Goal: Register for event/course

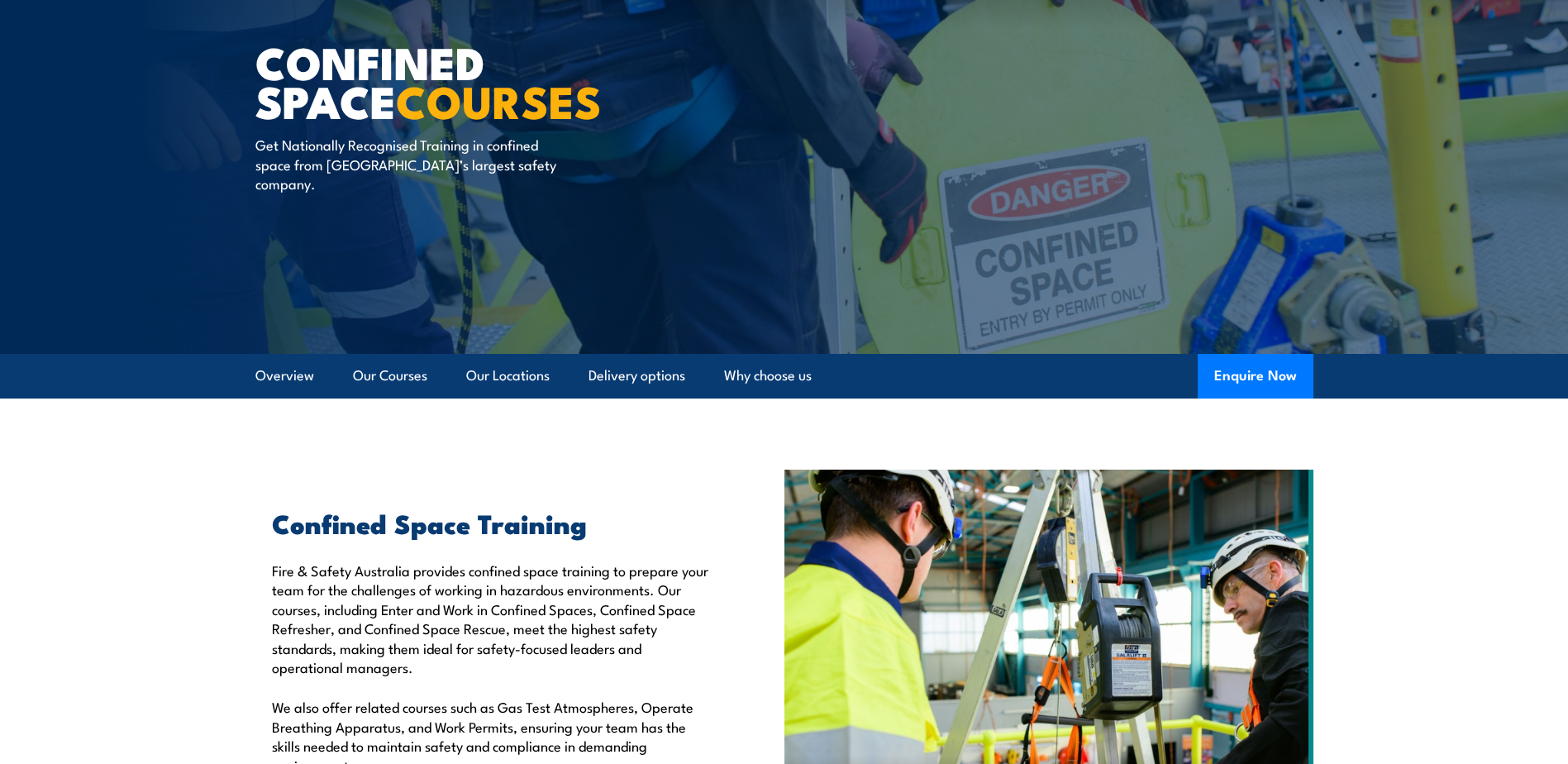
scroll to position [165, 0]
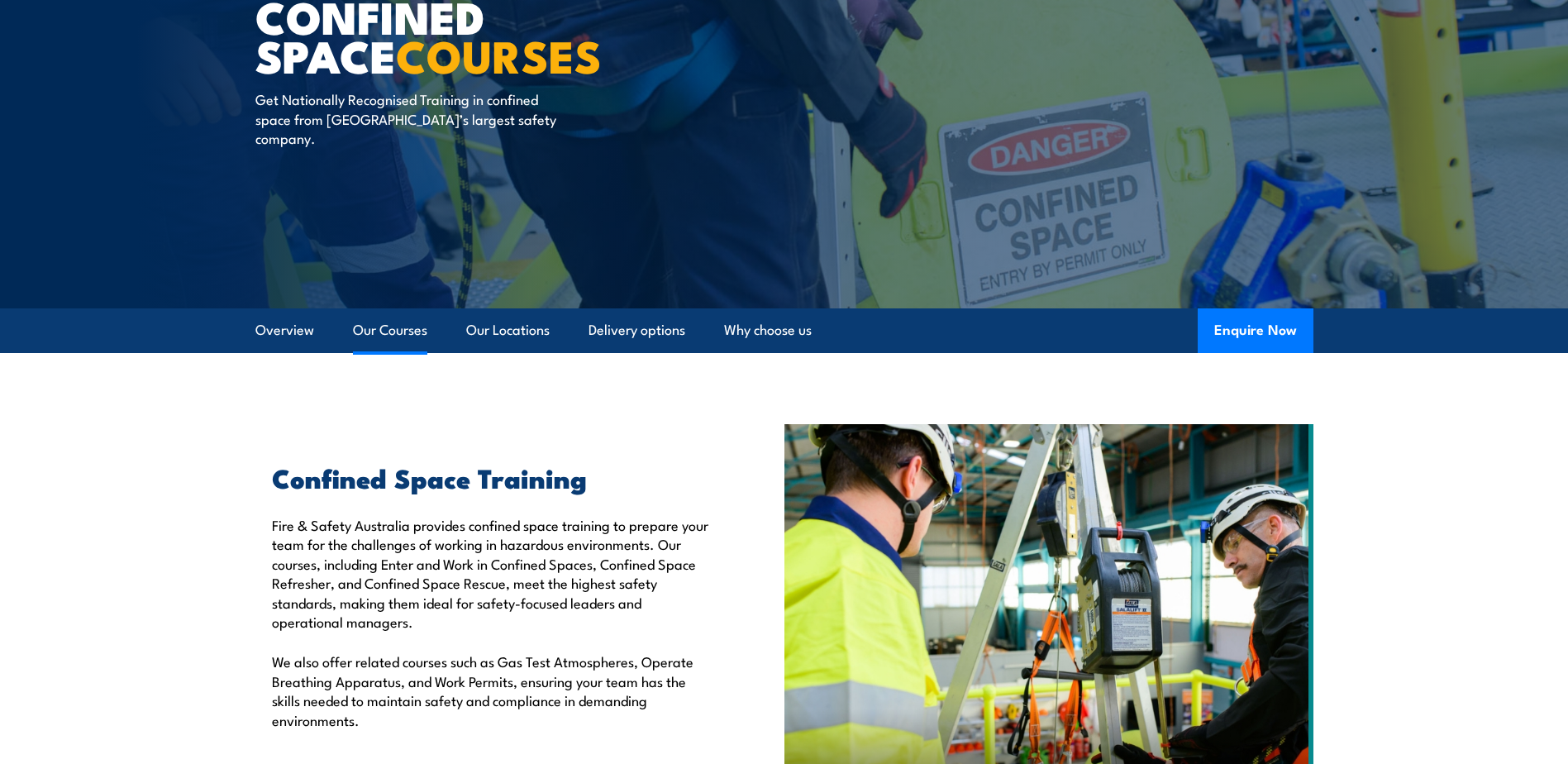
click at [399, 326] on link "Our Courses" at bounding box center [390, 330] width 74 height 44
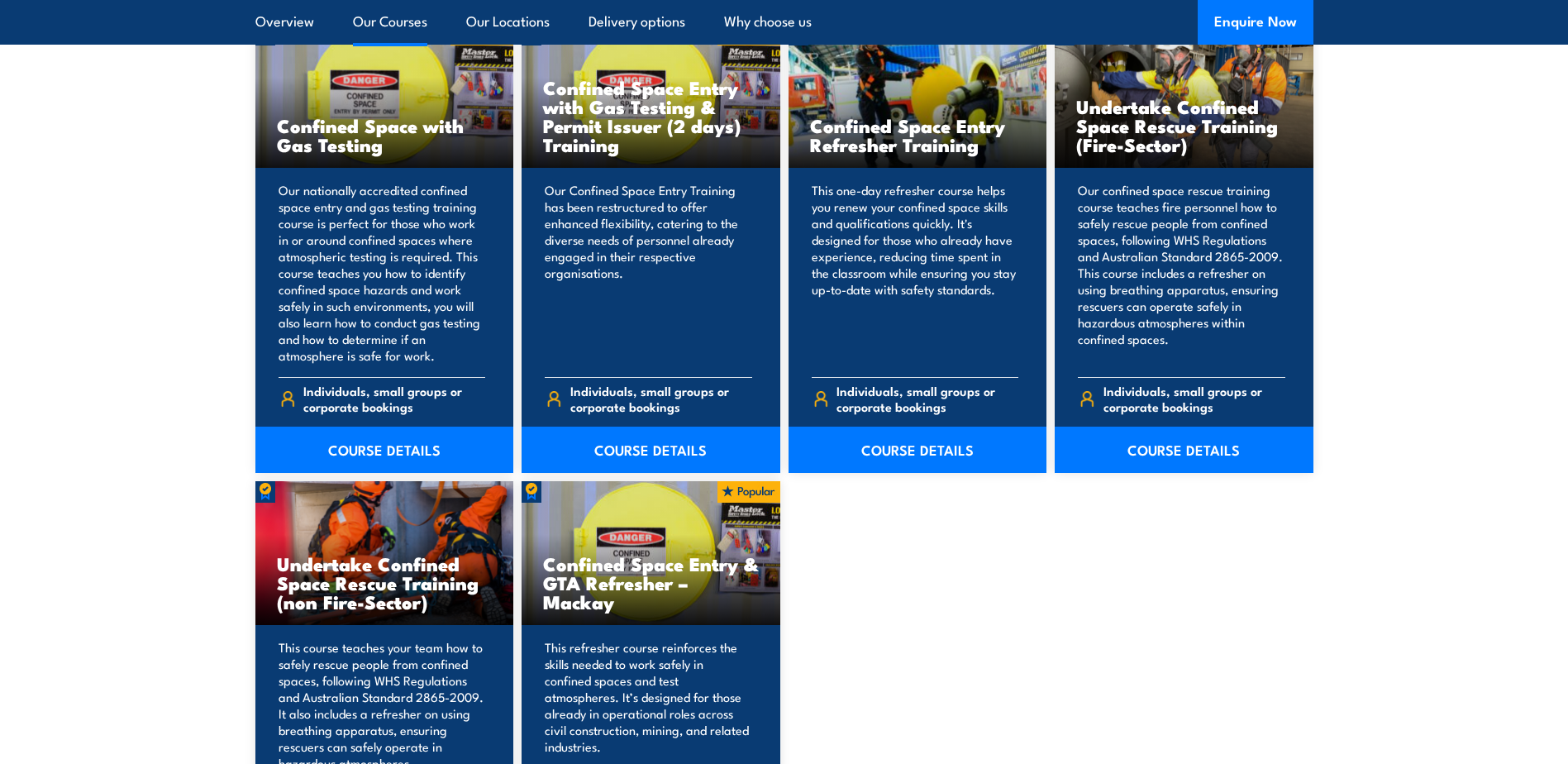
scroll to position [1420, 0]
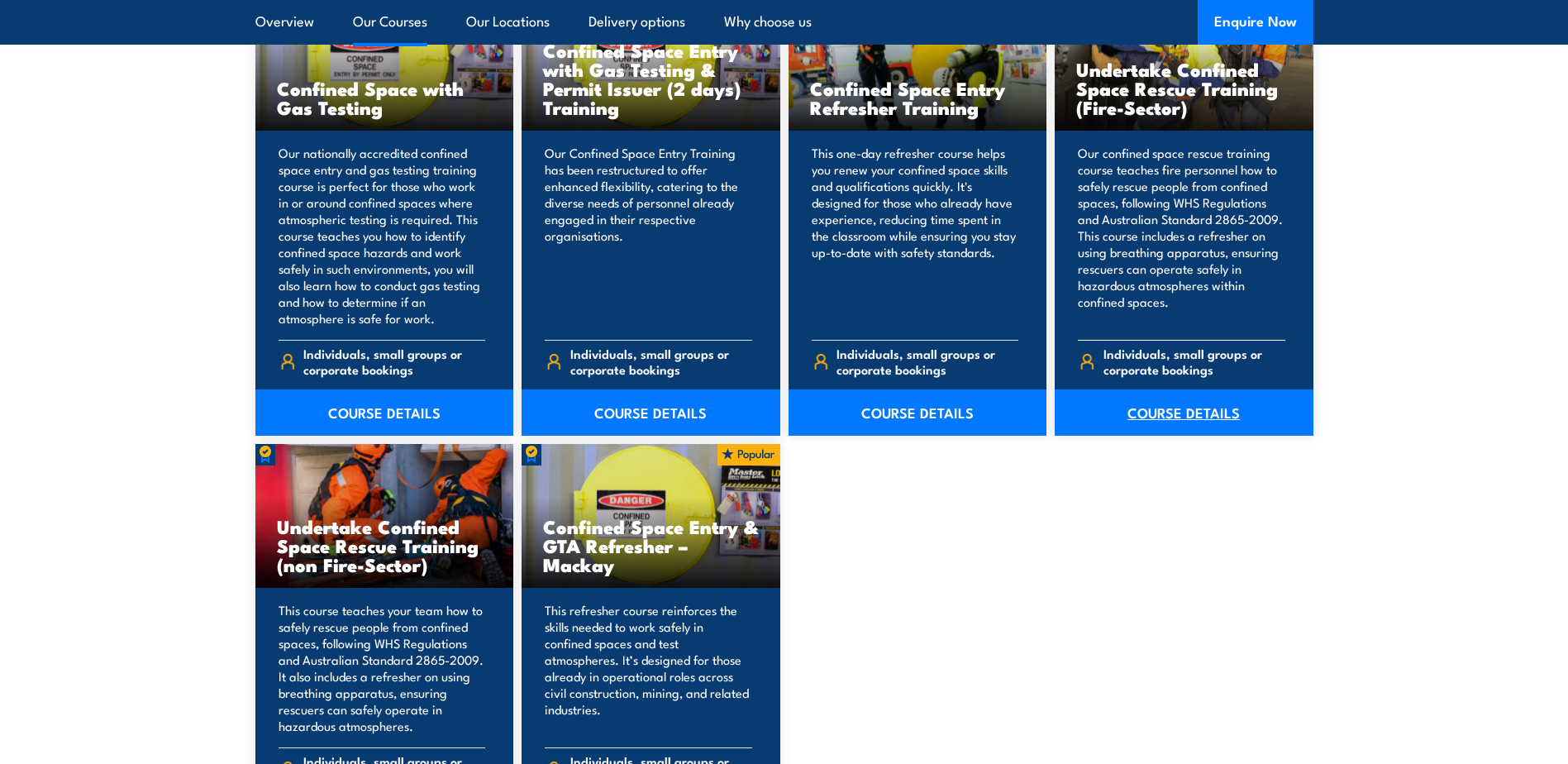
click at [1202, 412] on link "COURSE DETAILS" at bounding box center [1184, 412] width 259 height 46
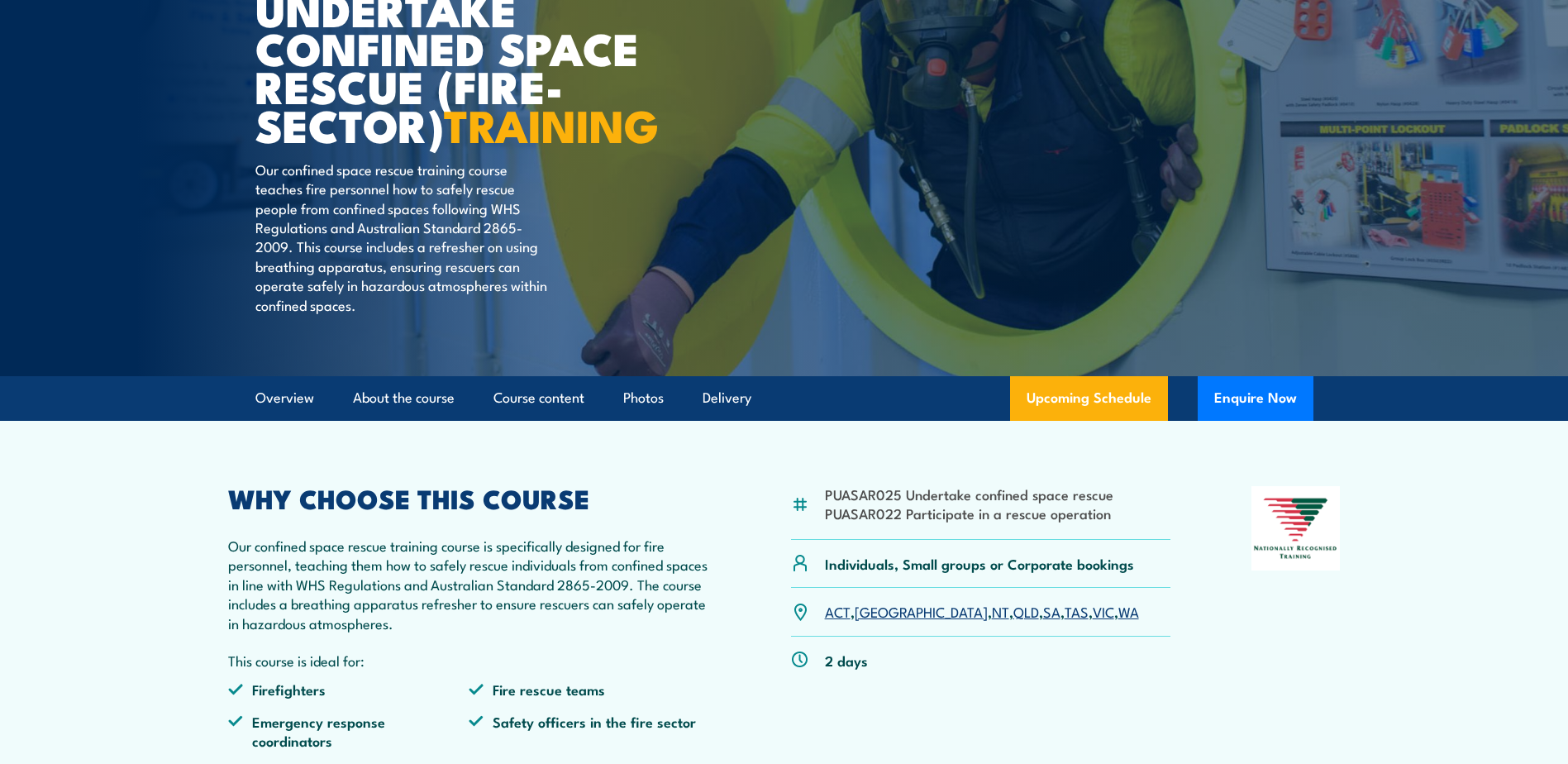
scroll to position [248, 0]
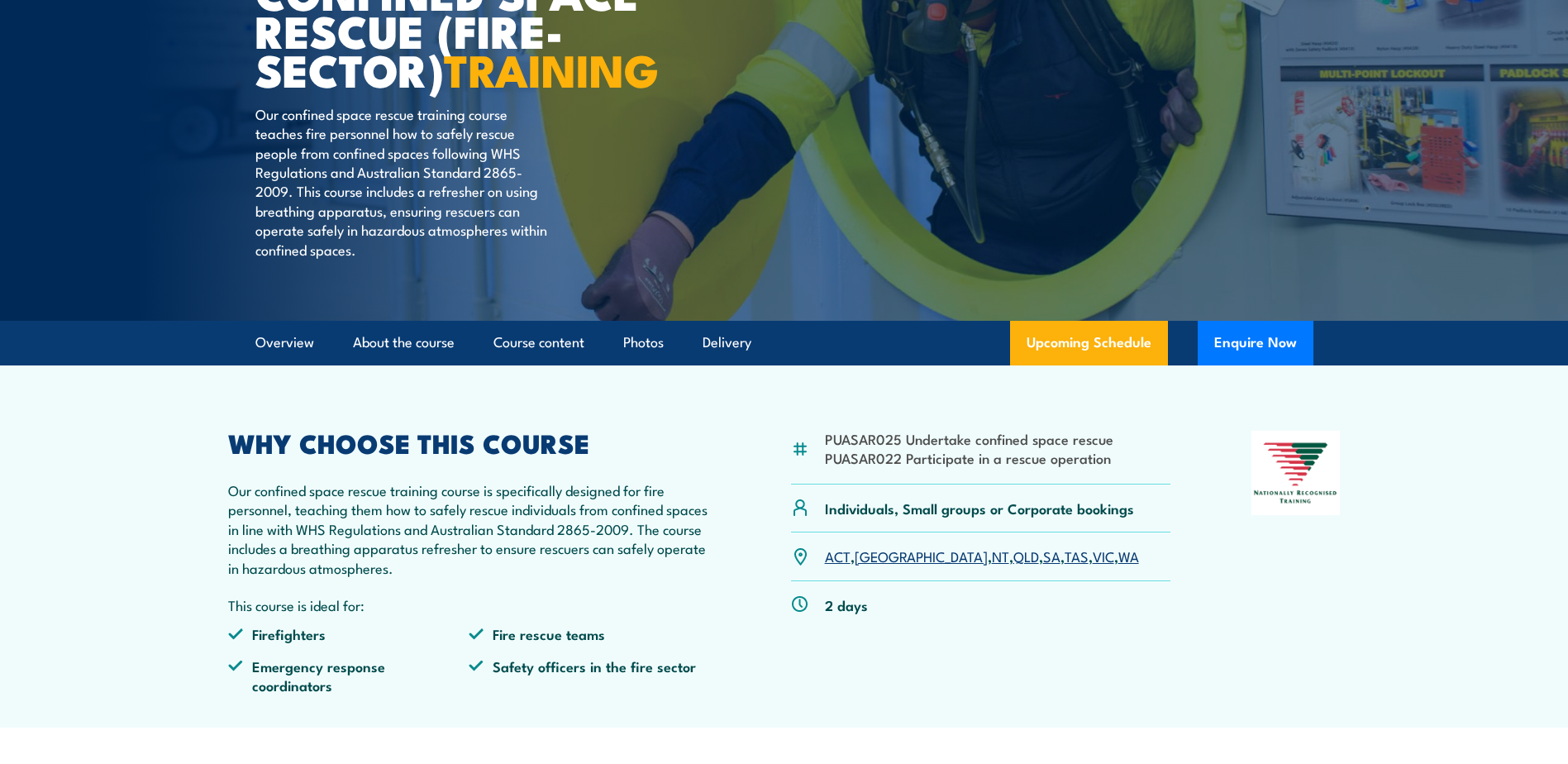
click at [1119, 566] on link "WA" at bounding box center [1129, 555] width 21 height 20
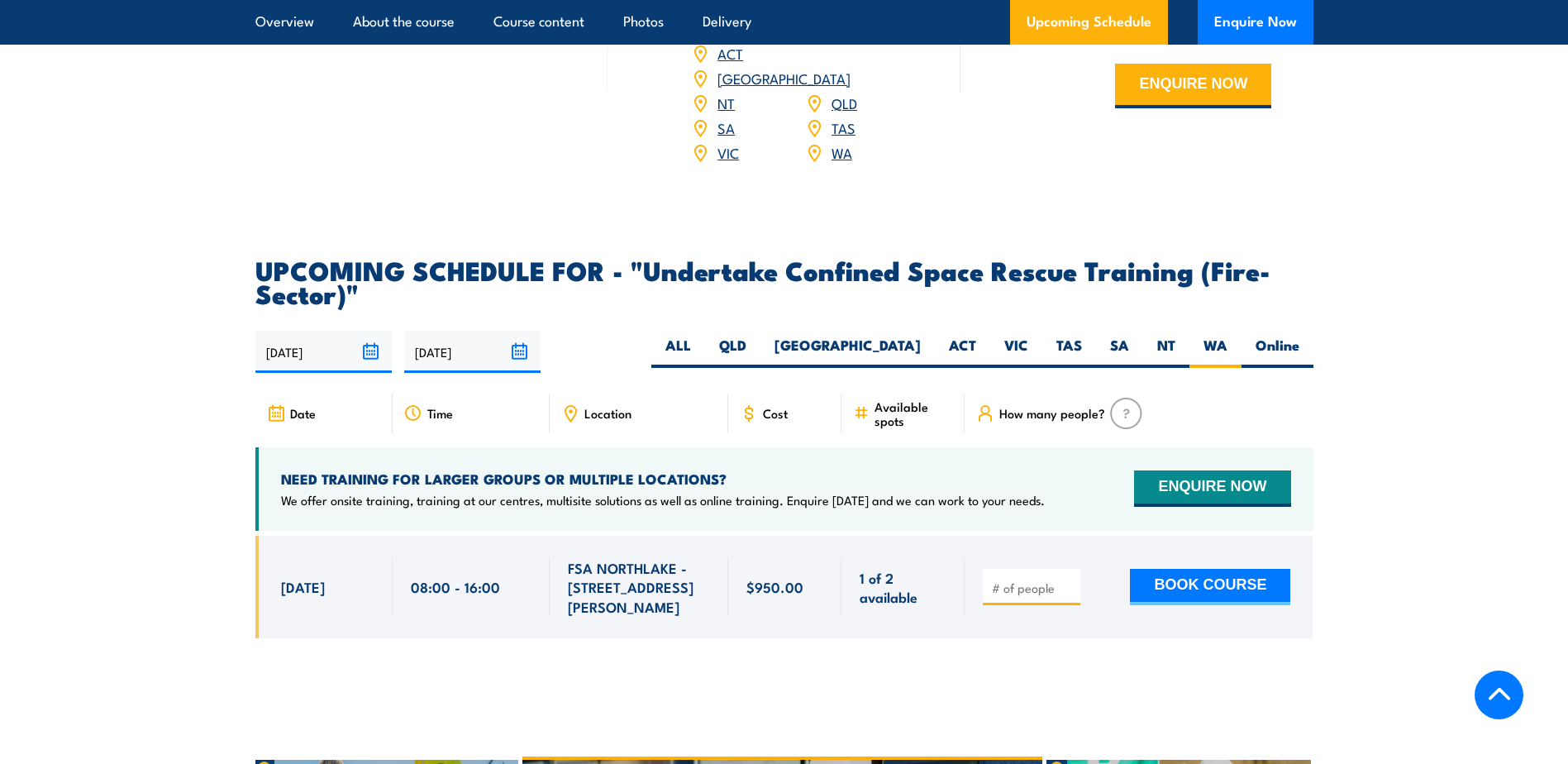
scroll to position [2478, 0]
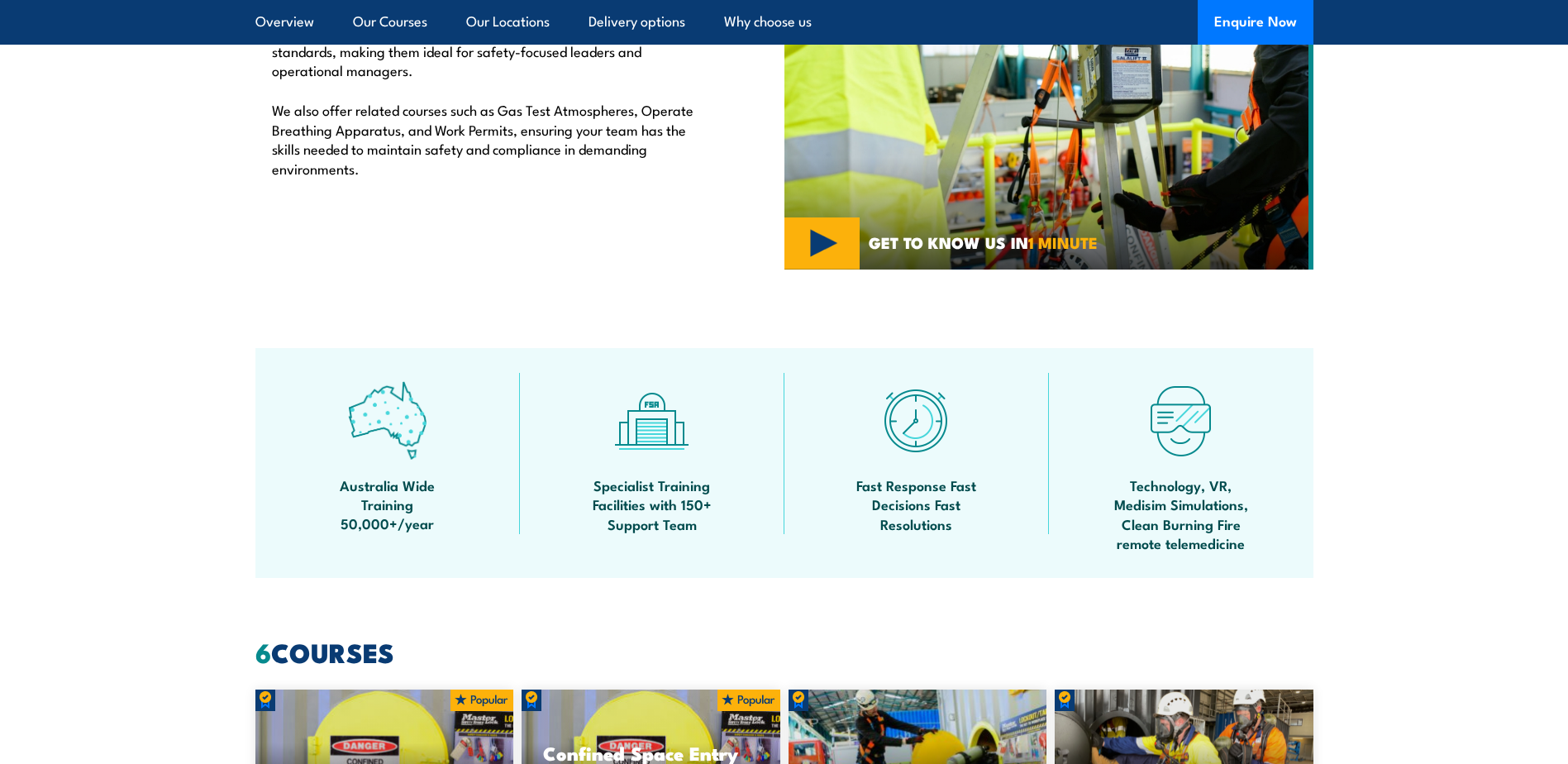
scroll to position [244, 0]
